Goal: Transaction & Acquisition: Purchase product/service

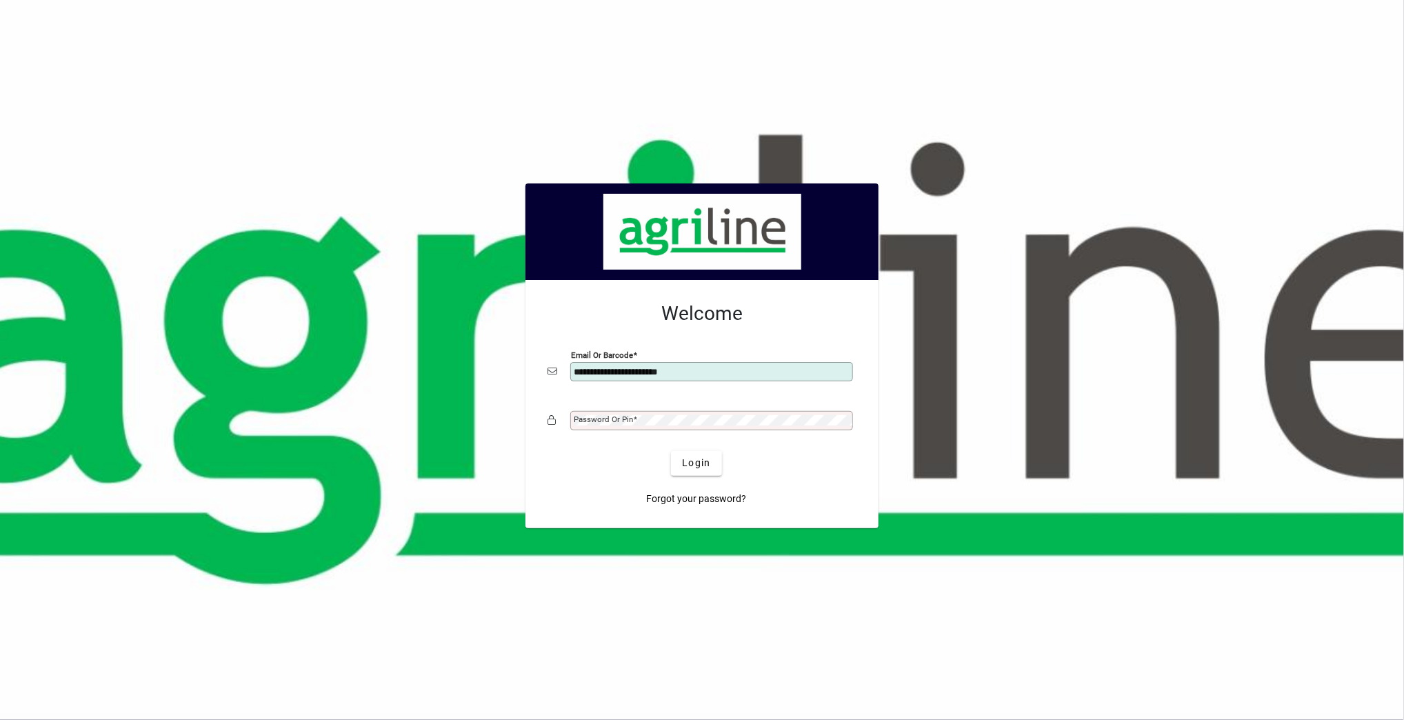
type input "**********"
click at [683, 444] on span "Login" at bounding box center [696, 463] width 28 height 14
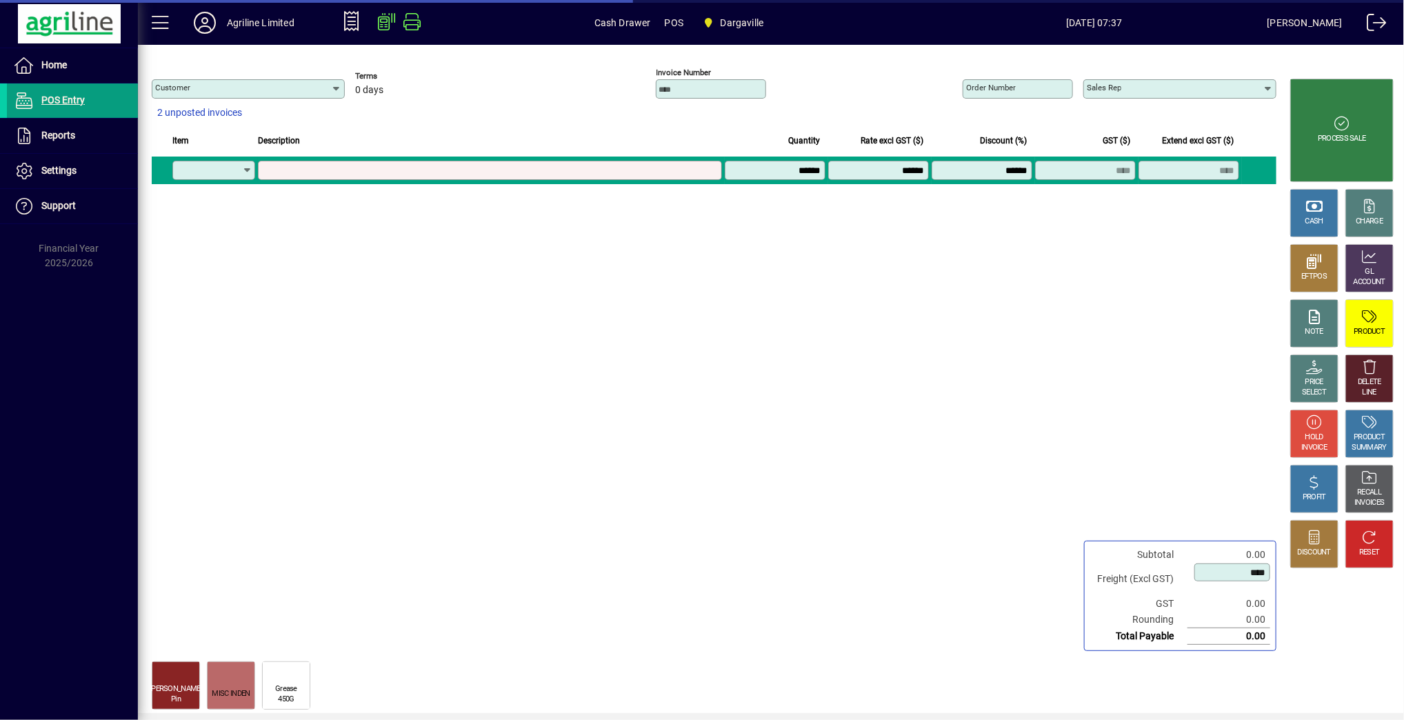
type input "**********"
